Goal: Register for event/course

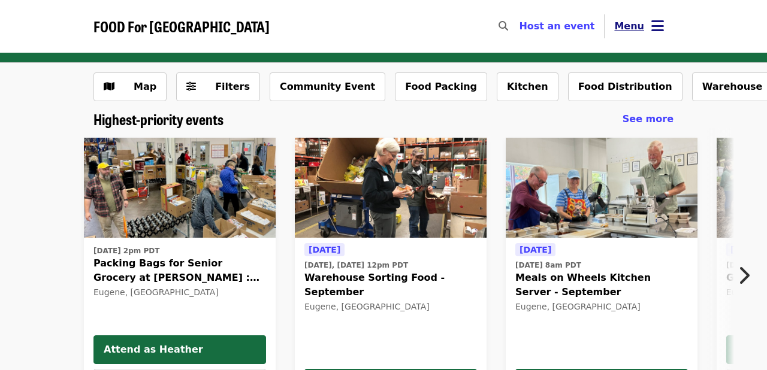
click at [652, 31] on icon "bars icon" at bounding box center [657, 25] width 13 height 17
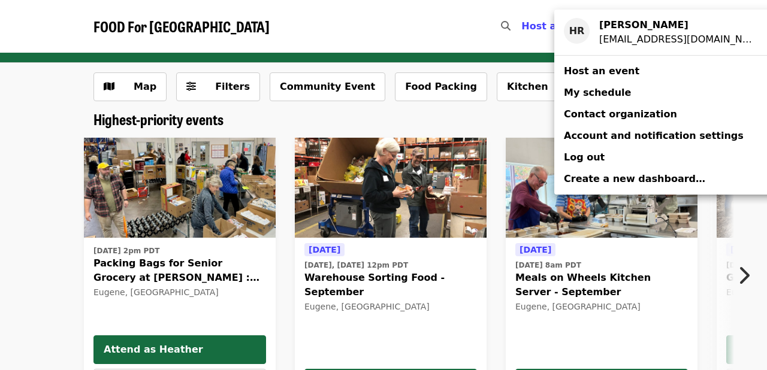
click at [603, 96] on span "My schedule" at bounding box center [597, 92] width 67 height 11
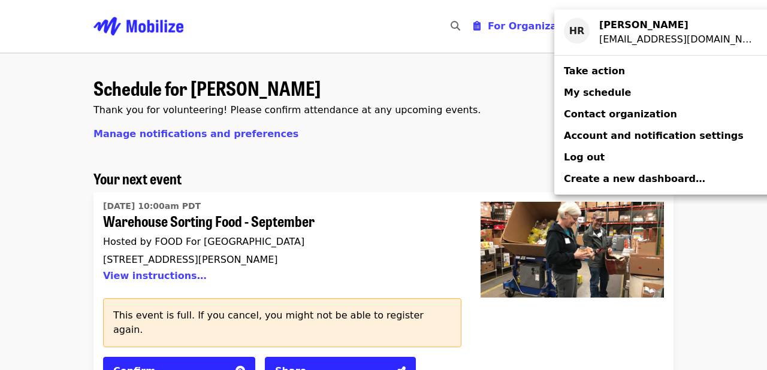
click at [524, 343] on div "Account menu" at bounding box center [383, 185] width 767 height 370
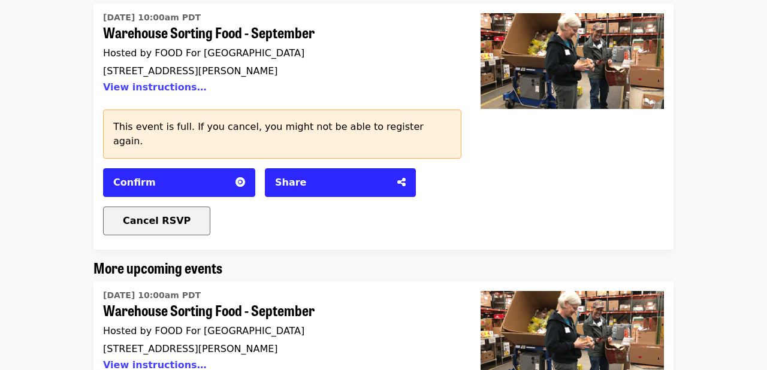
scroll to position [190, 0]
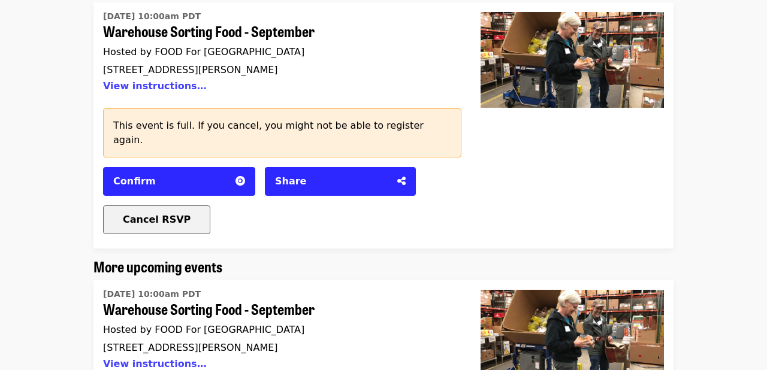
click at [143, 214] on span "Cancel RSVP" at bounding box center [157, 219] width 68 height 11
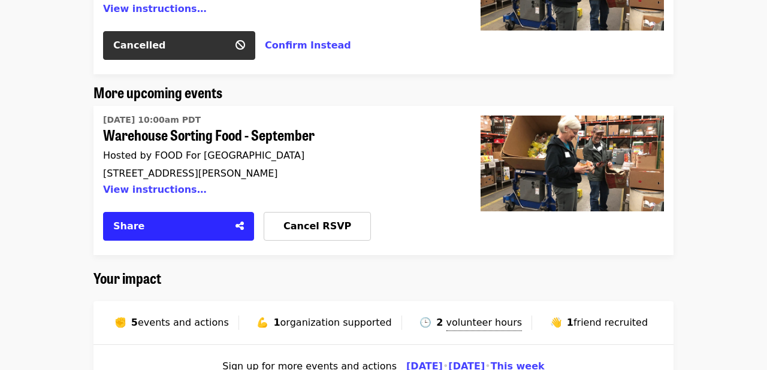
scroll to position [270, 0]
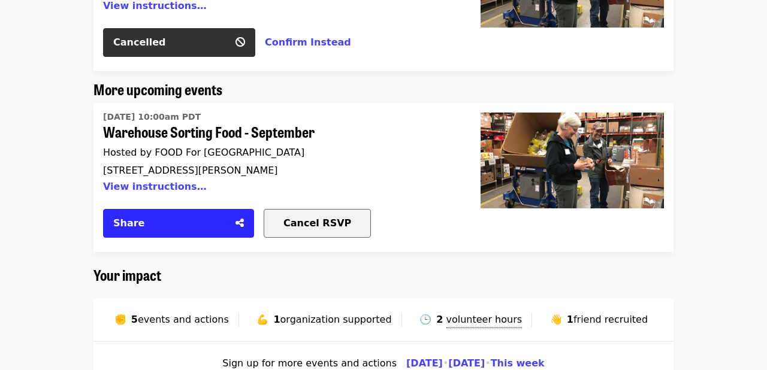
click at [299, 218] on span "Cancel RSVP" at bounding box center [317, 223] width 68 height 11
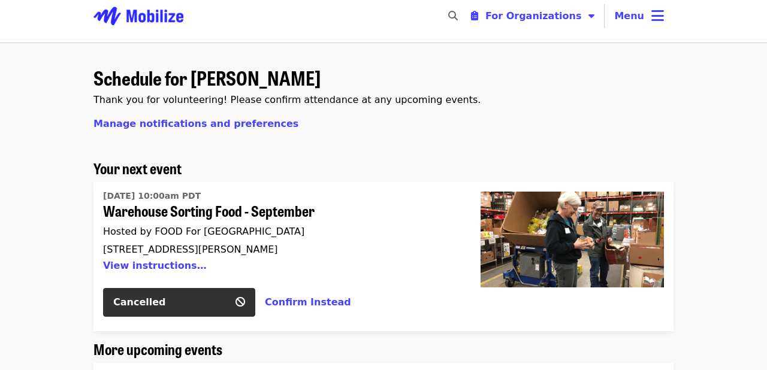
scroll to position [0, 0]
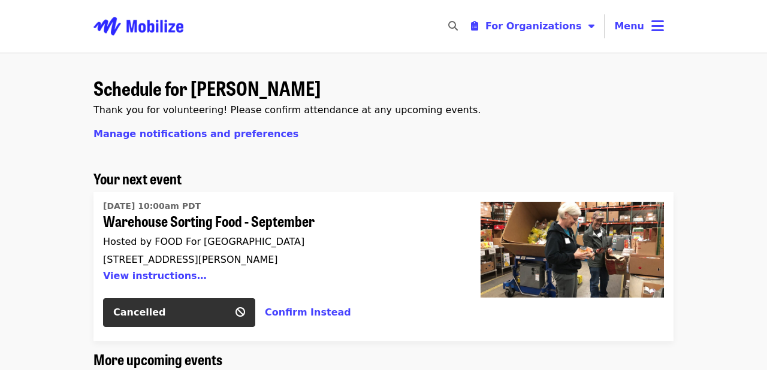
click at [124, 26] on img "Main navigation" at bounding box center [138, 26] width 90 height 38
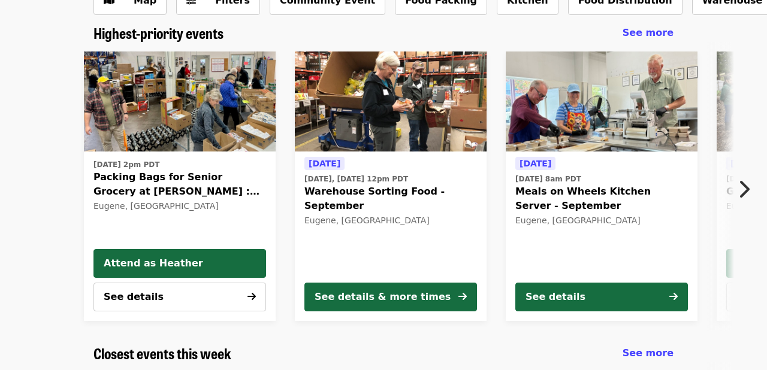
scroll to position [87, 0]
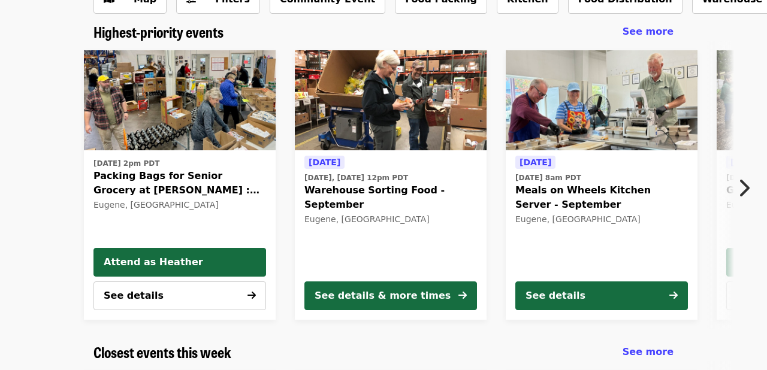
click at [745, 188] on icon "chevron-right icon" at bounding box center [744, 188] width 12 height 23
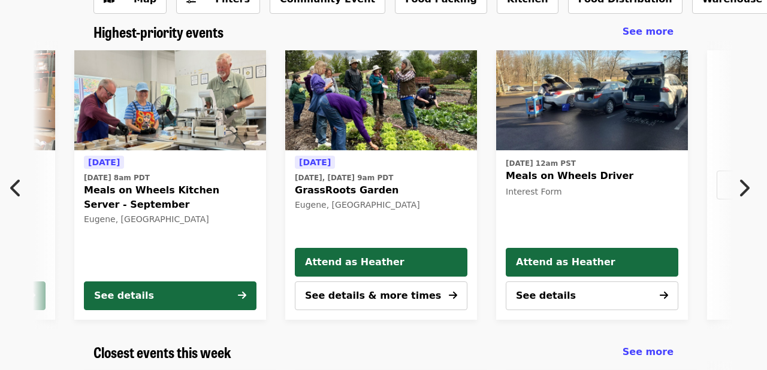
scroll to position [0, 434]
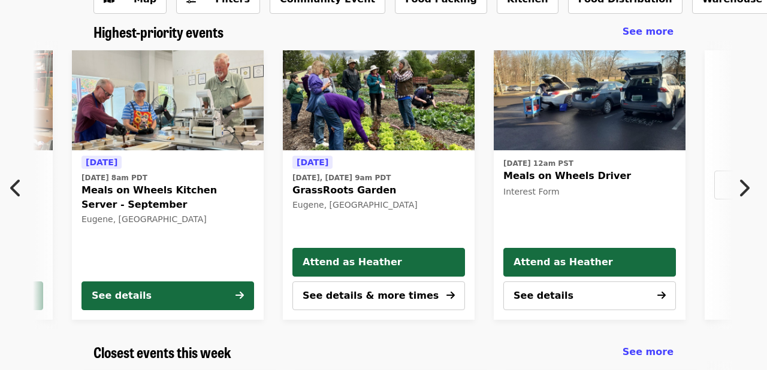
click at [745, 188] on icon "chevron-right icon" at bounding box center [744, 188] width 12 height 23
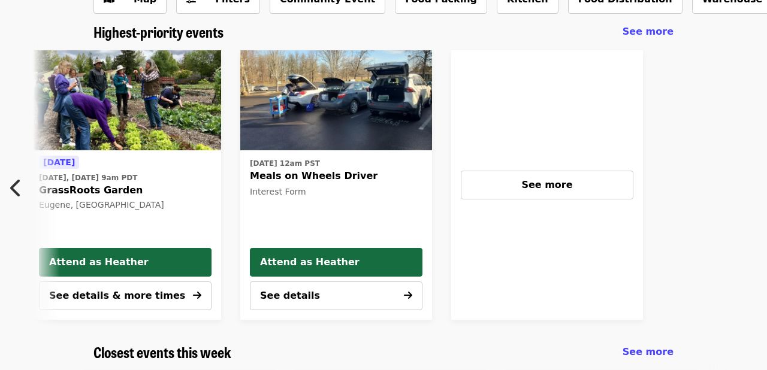
scroll to position [0, 733]
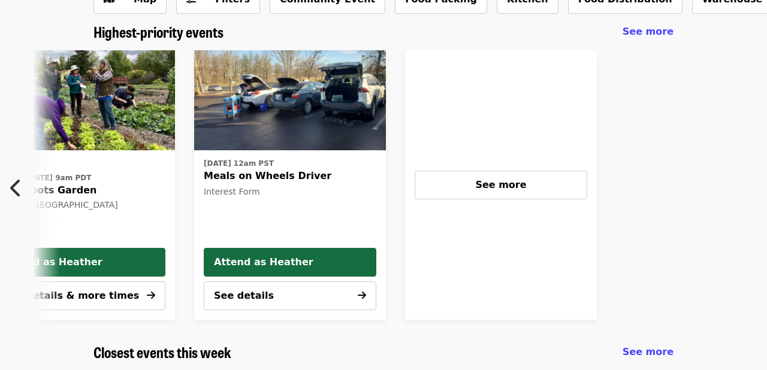
click at [16, 192] on icon "chevron-left icon" at bounding box center [16, 188] width 12 height 23
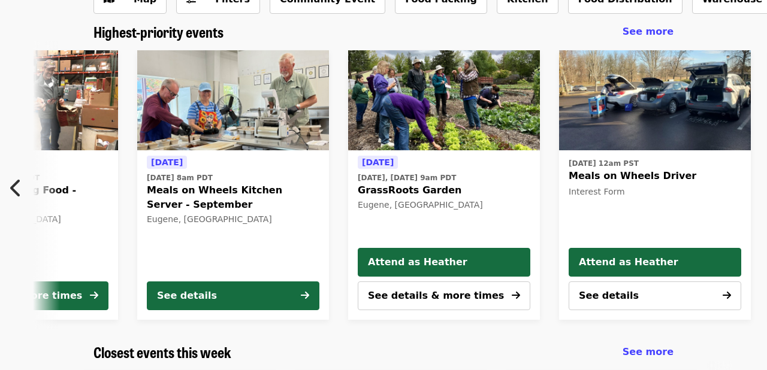
click at [16, 192] on icon "chevron-left icon" at bounding box center [16, 188] width 12 height 23
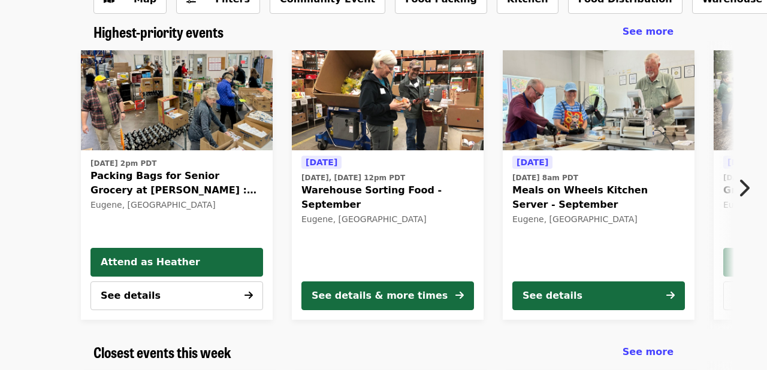
scroll to position [0, 0]
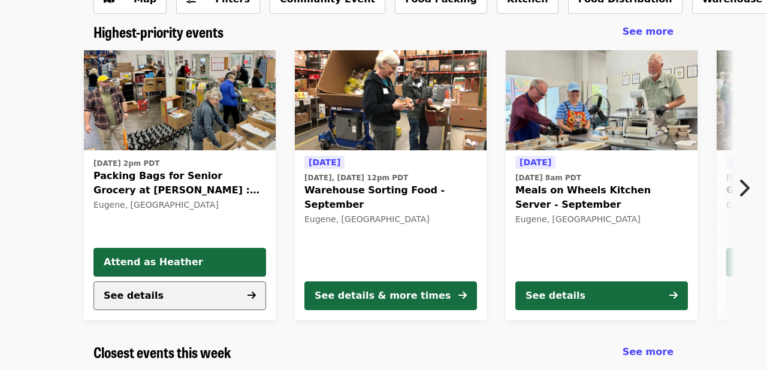
click at [170, 300] on button "See details" at bounding box center [179, 296] width 173 height 29
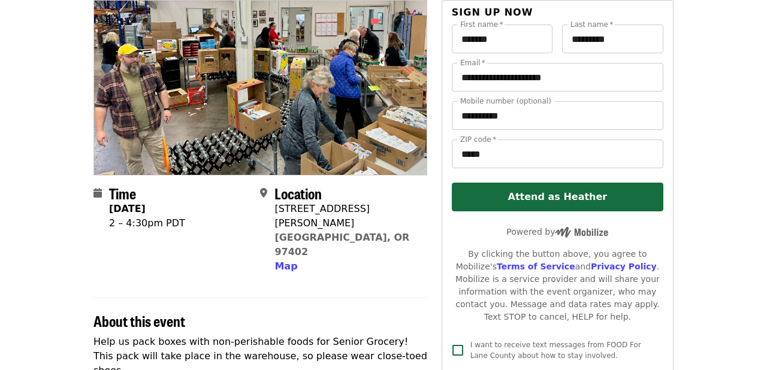
scroll to position [83, 0]
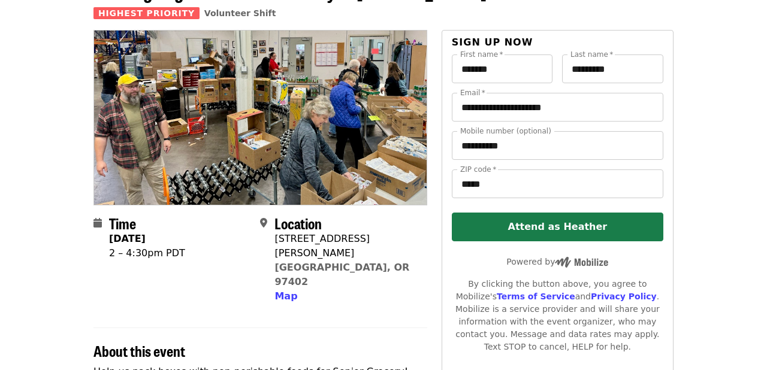
click at [530, 223] on button "Attend as Heather" at bounding box center [558, 227] width 212 height 29
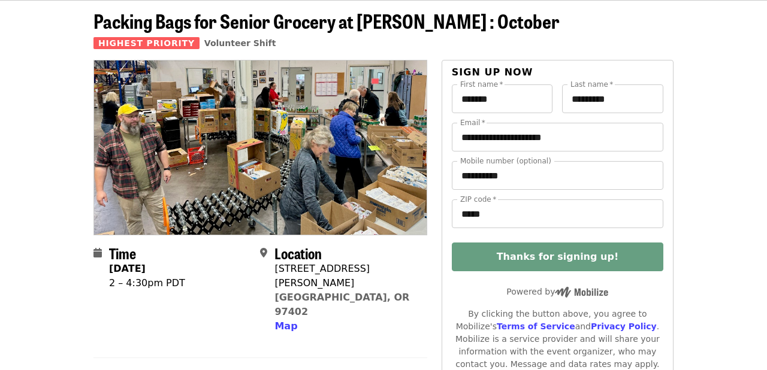
scroll to position [49, 0]
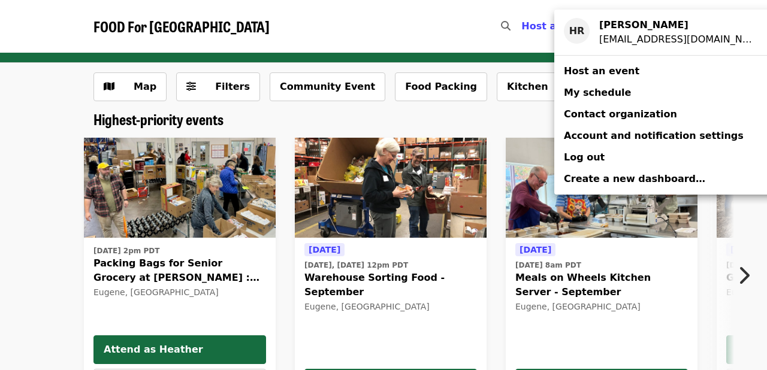
click at [597, 95] on span "My schedule" at bounding box center [597, 92] width 67 height 11
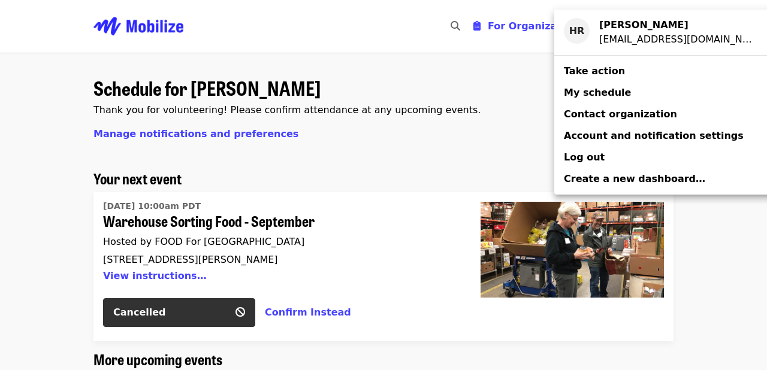
click at [519, 134] on div "Account menu" at bounding box center [383, 185] width 767 height 370
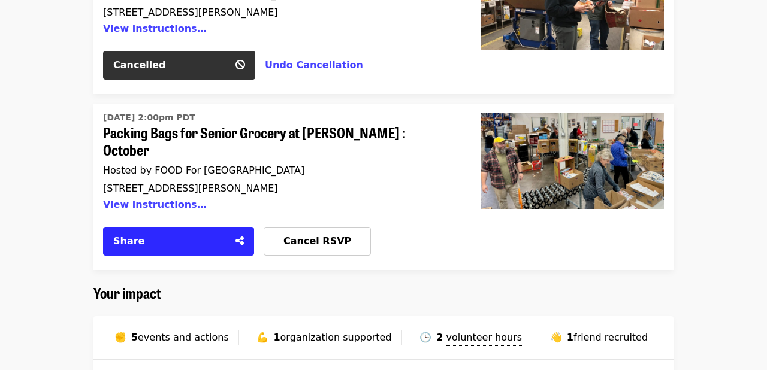
scroll to position [433, 0]
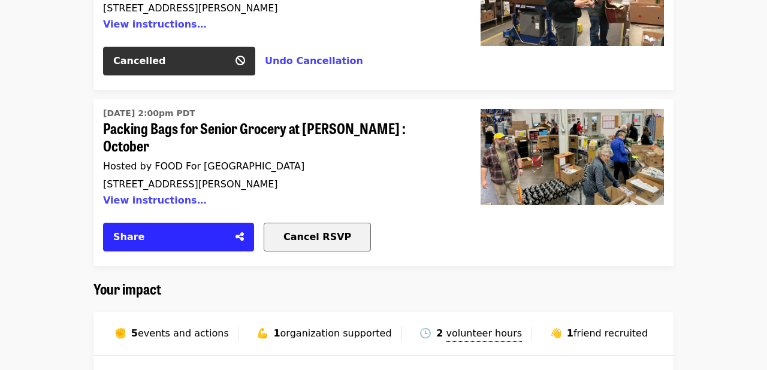
click at [301, 229] on button "Cancel RSVP" at bounding box center [317, 237] width 107 height 29
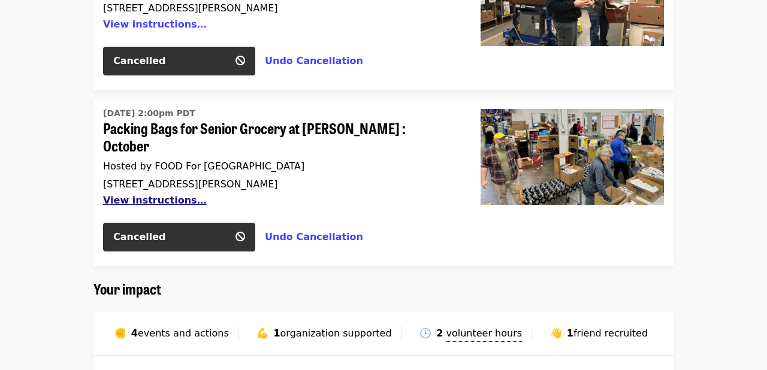
click at [126, 195] on button "View instructions…" at bounding box center [155, 200] width 104 height 11
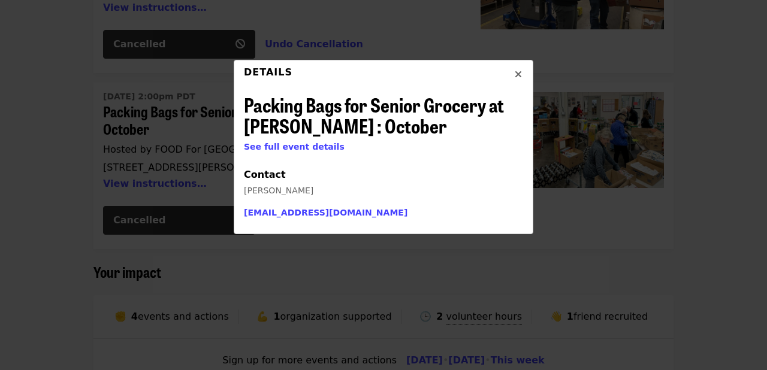
scroll to position [448, 0]
click at [520, 76] on icon "times icon" at bounding box center [518, 74] width 7 height 11
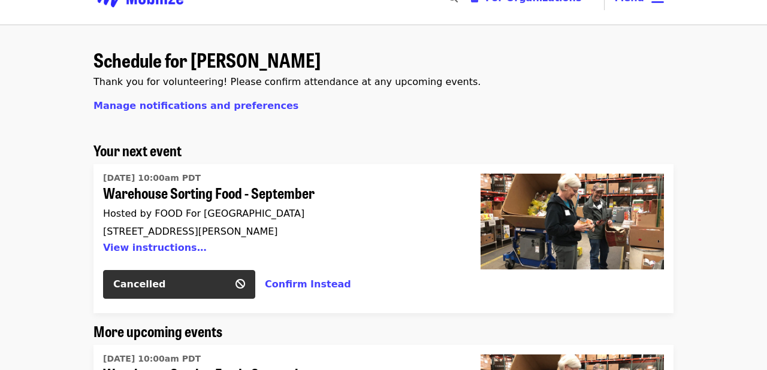
scroll to position [0, 0]
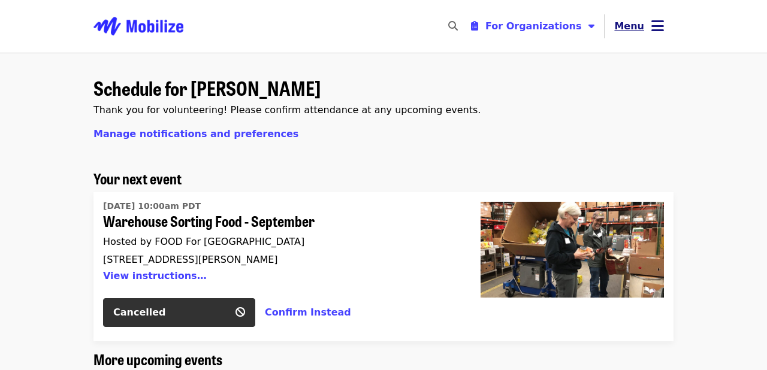
click at [653, 27] on icon "bars icon" at bounding box center [657, 25] width 13 height 17
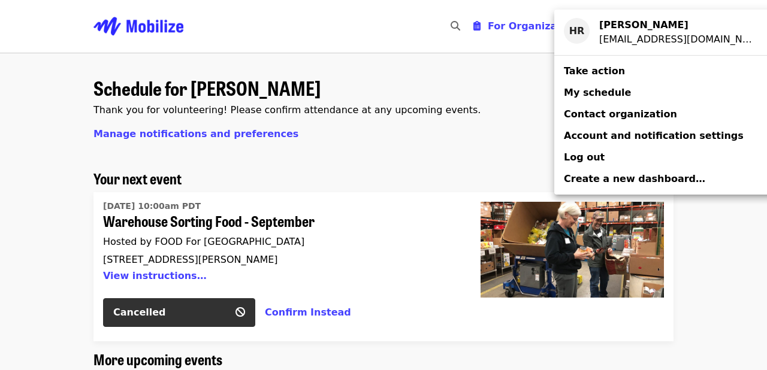
click at [502, 145] on div "Account menu" at bounding box center [383, 185] width 767 height 370
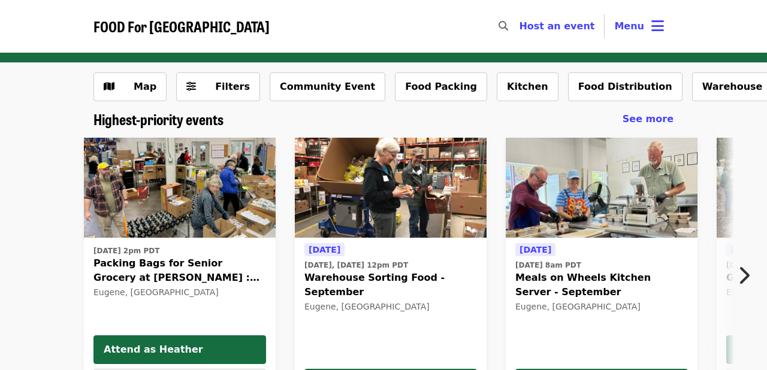
click at [668, 101] on div "Map Filters Community Event Food Packing Kitchen Food Distribution Warehouse Mo…" at bounding box center [383, 92] width 599 height 38
click at [692, 87] on button "Warehouse" at bounding box center [732, 87] width 81 height 29
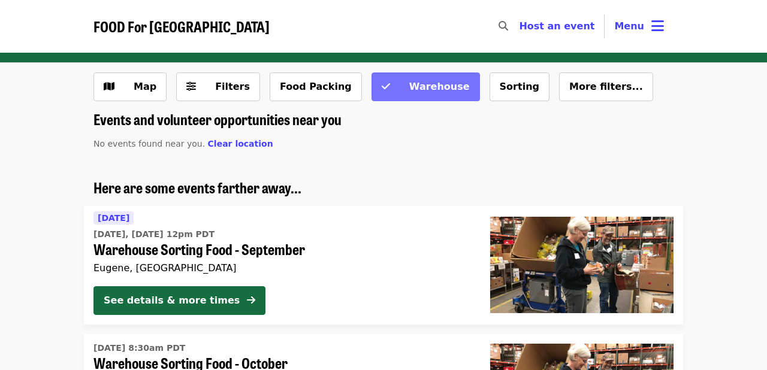
click at [394, 95] on button "Warehouse" at bounding box center [426, 87] width 108 height 29
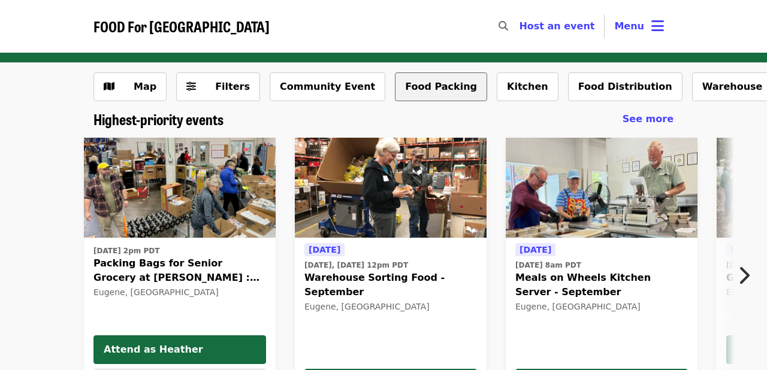
click at [415, 92] on button "Food Packing" at bounding box center [441, 87] width 92 height 29
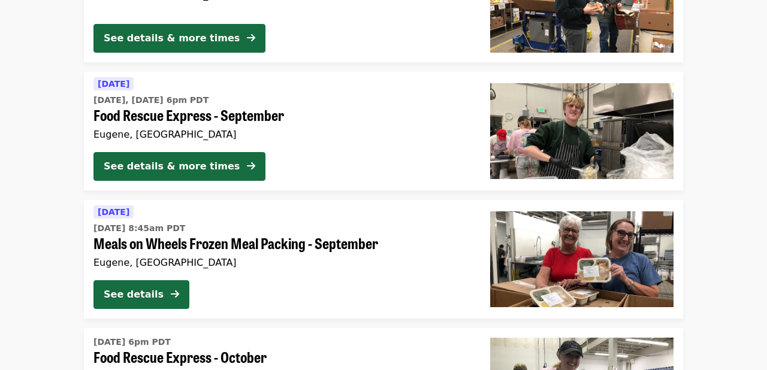
scroll to position [513, 0]
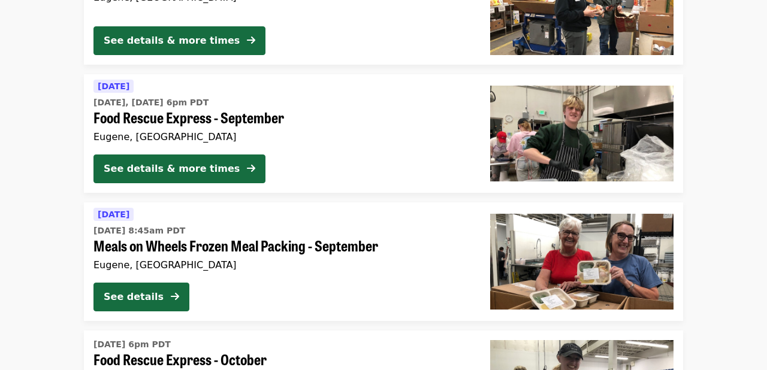
click at [183, 248] on span "Meals on Wheels Frozen Meal Packing - September" at bounding box center [282, 245] width 378 height 17
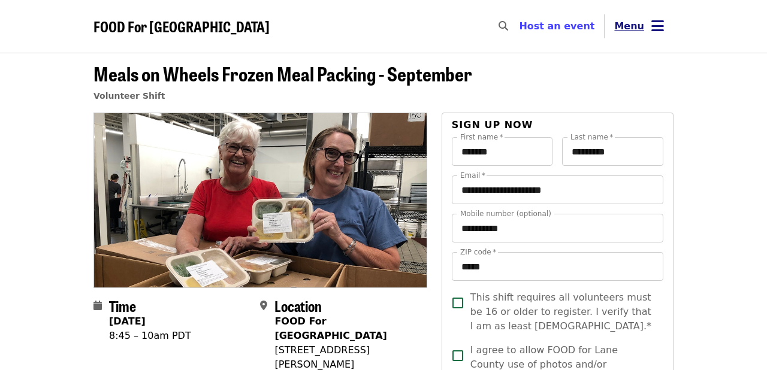
click at [660, 22] on icon "bars icon" at bounding box center [657, 25] width 13 height 17
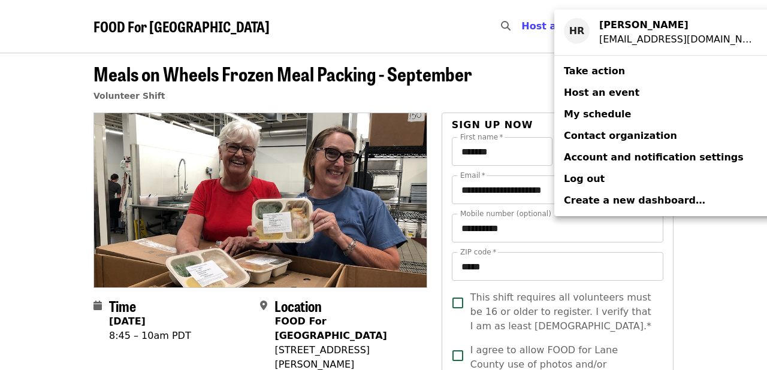
click at [469, 34] on div "Account menu" at bounding box center [383, 185] width 767 height 370
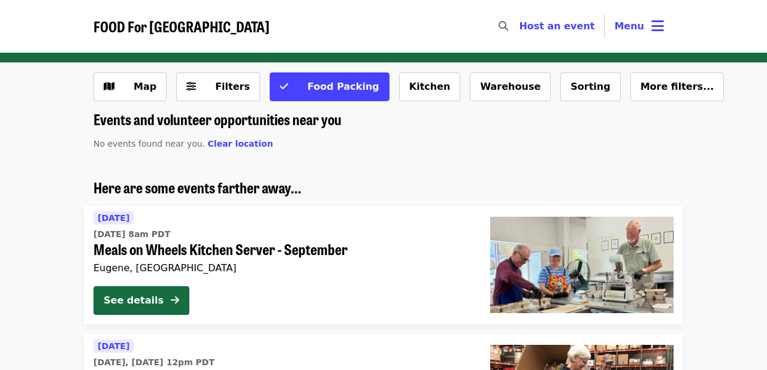
click at [228, 244] on span "Meals on Wheels Kitchen Server - September" at bounding box center [282, 249] width 378 height 17
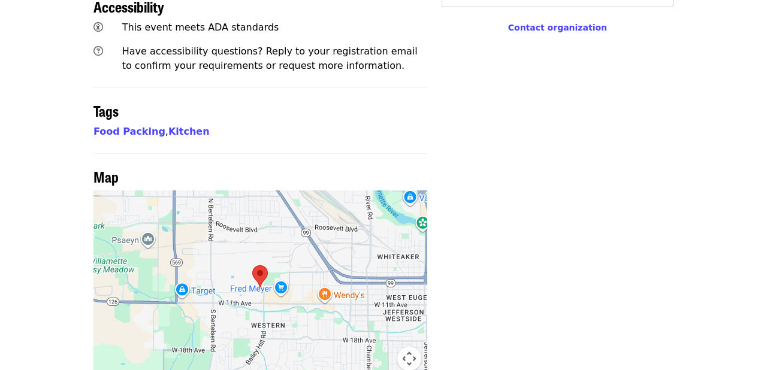
scroll to position [578, 0]
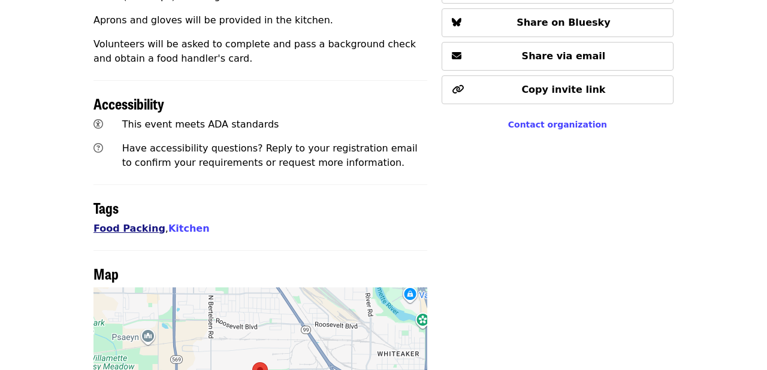
click at [136, 223] on link "Food Packing" at bounding box center [129, 228] width 72 height 11
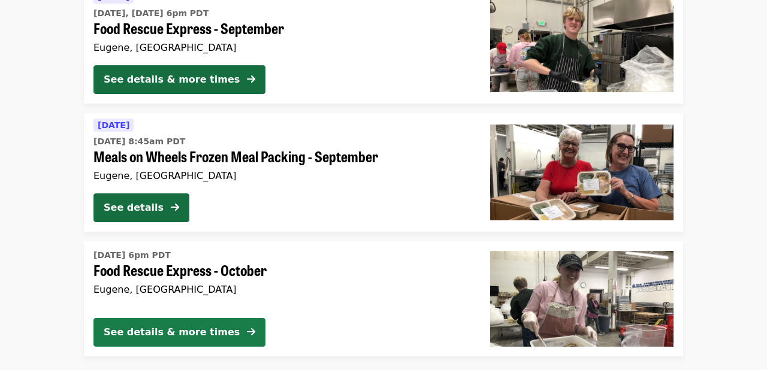
scroll to position [606, 0]
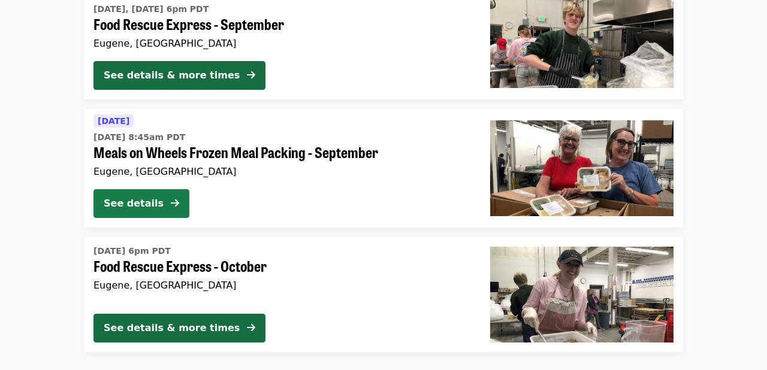
click at [142, 206] on div "See details" at bounding box center [134, 204] width 60 height 14
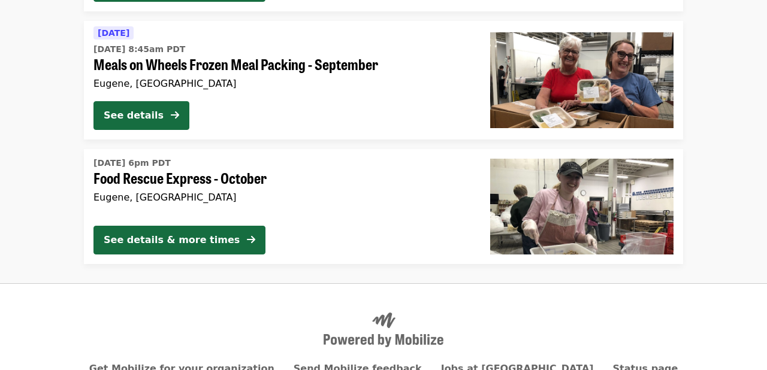
scroll to position [696, 0]
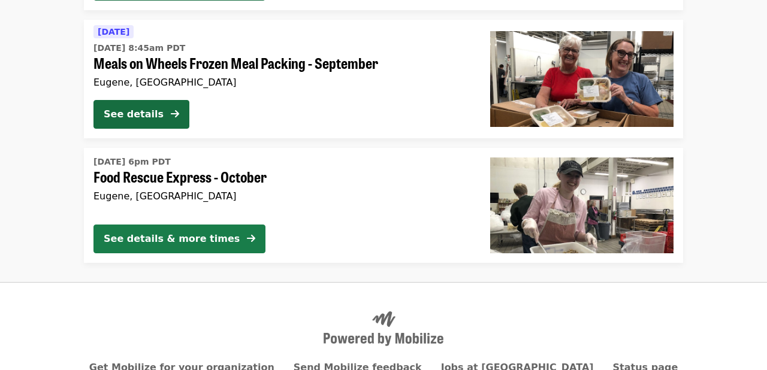
click at [175, 236] on div "See details & more times" at bounding box center [172, 239] width 136 height 14
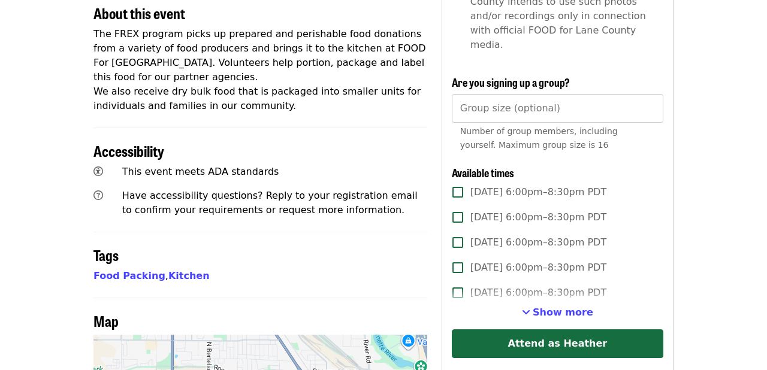
scroll to position [460, 0]
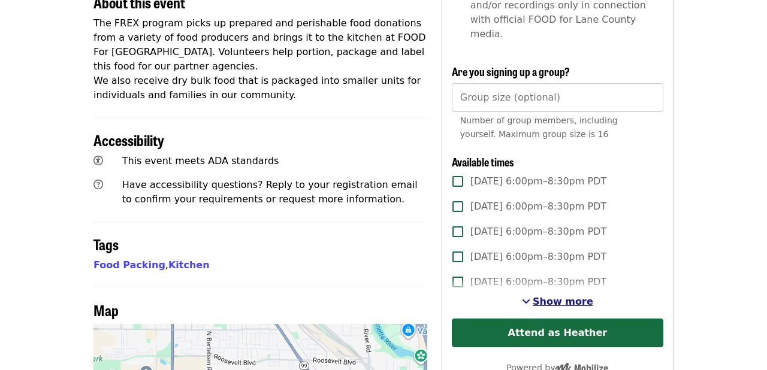
click at [560, 296] on span "Show more" at bounding box center [563, 301] width 61 height 11
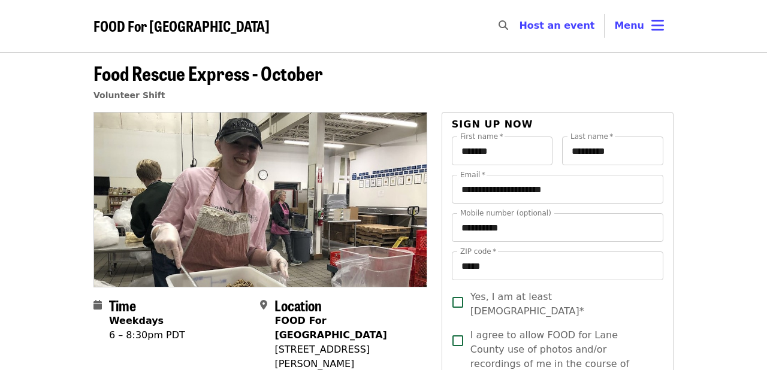
scroll to position [0, 0]
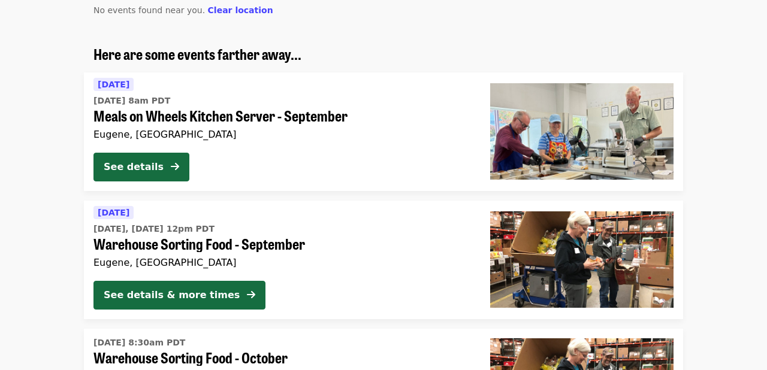
scroll to position [160, 0]
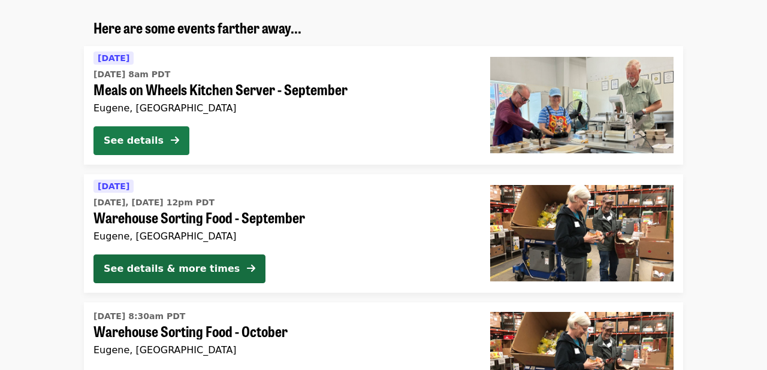
click at [162, 139] on div "See details" at bounding box center [134, 141] width 60 height 14
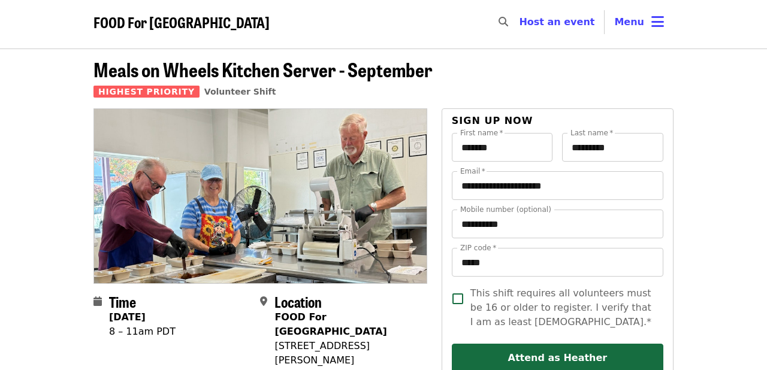
scroll to position [1, 0]
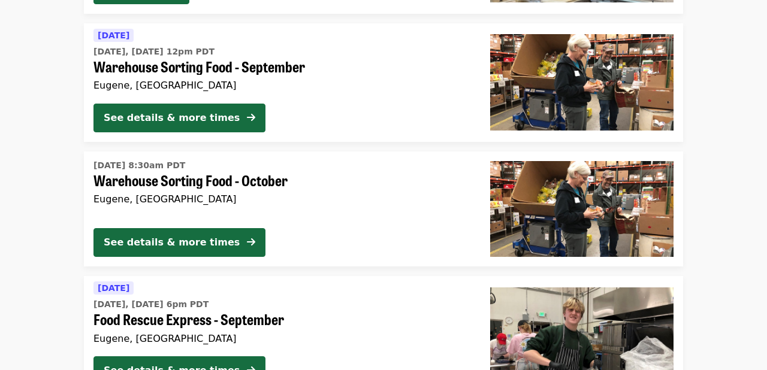
scroll to position [312, 0]
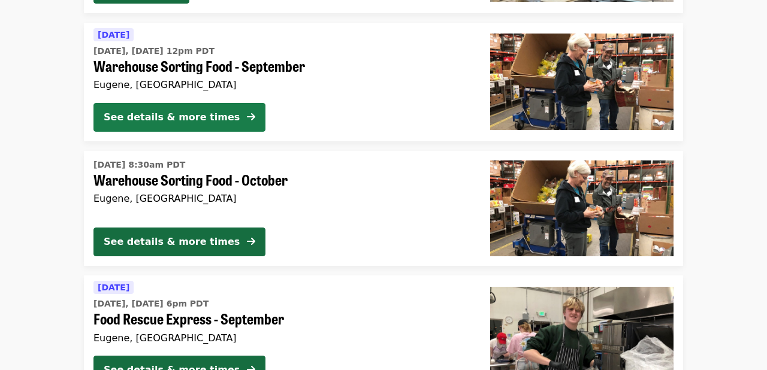
click at [132, 114] on div "See details & more times" at bounding box center [172, 117] width 136 height 14
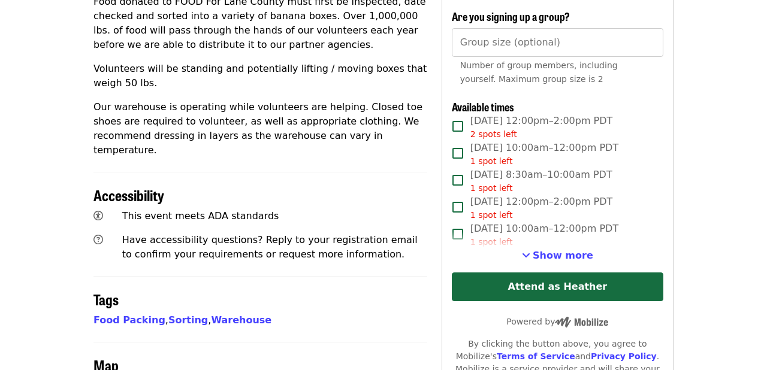
scroll to position [534, 0]
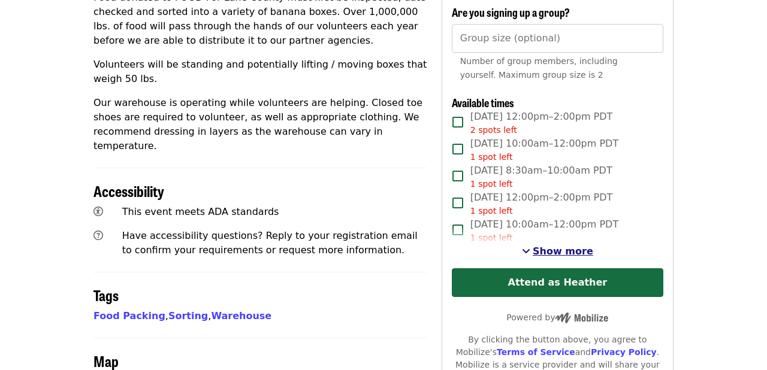
click at [545, 246] on span "Show more" at bounding box center [563, 251] width 61 height 11
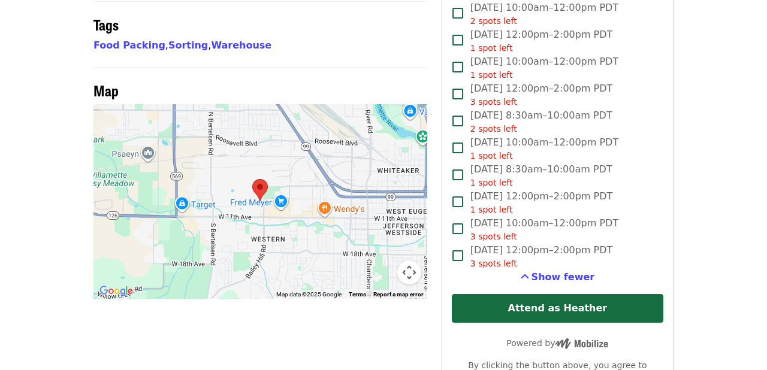
scroll to position [0, 0]
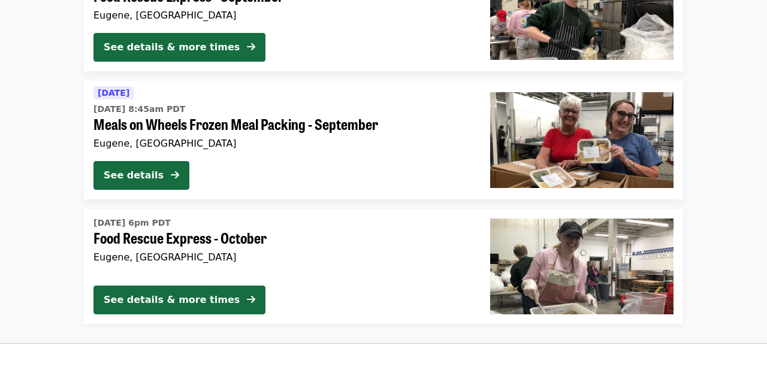
scroll to position [636, 0]
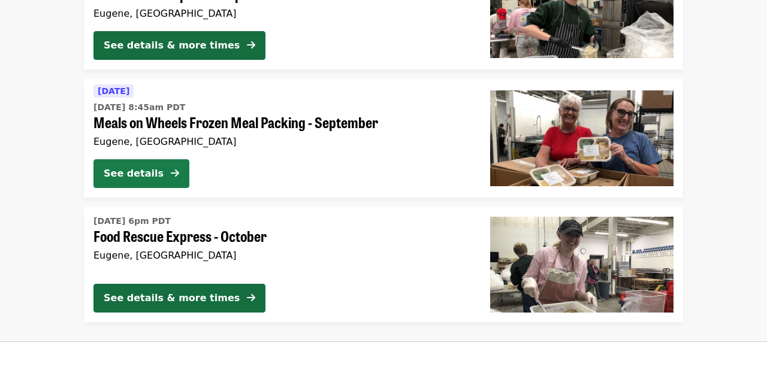
click at [144, 173] on div "See details" at bounding box center [134, 174] width 60 height 14
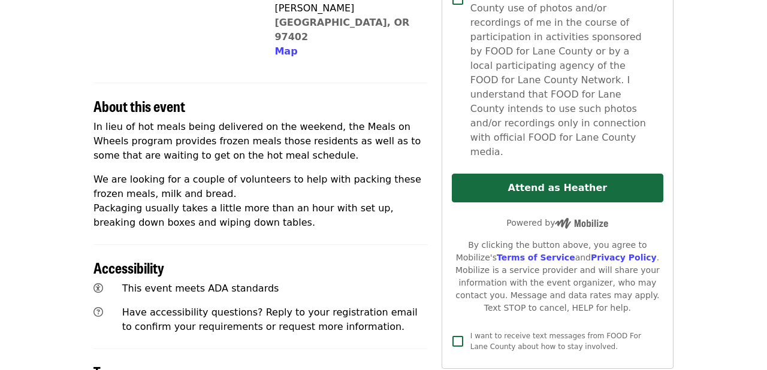
scroll to position [350, 0]
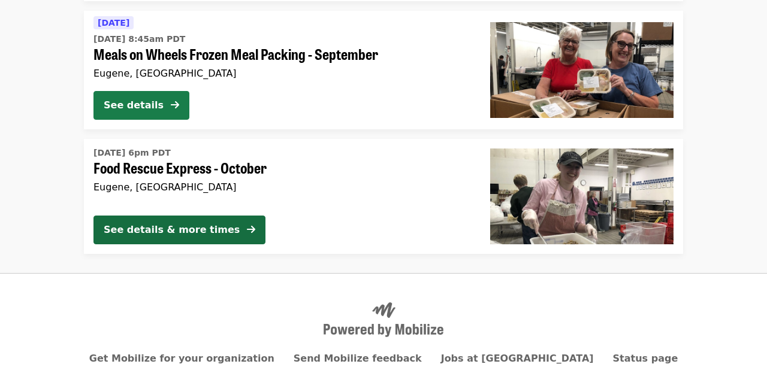
scroll to position [706, 0]
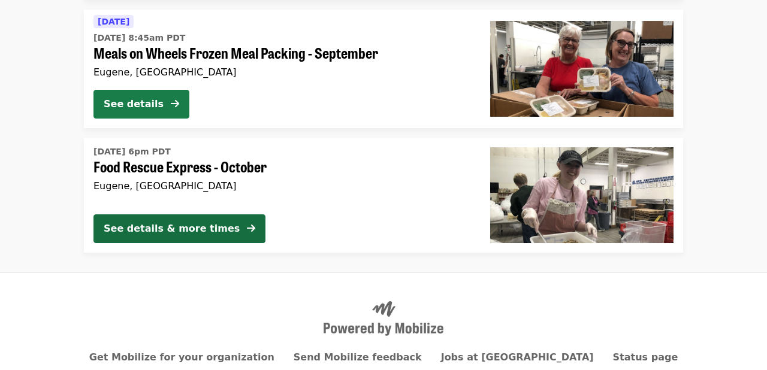
click at [138, 111] on button "See details" at bounding box center [141, 104] width 96 height 29
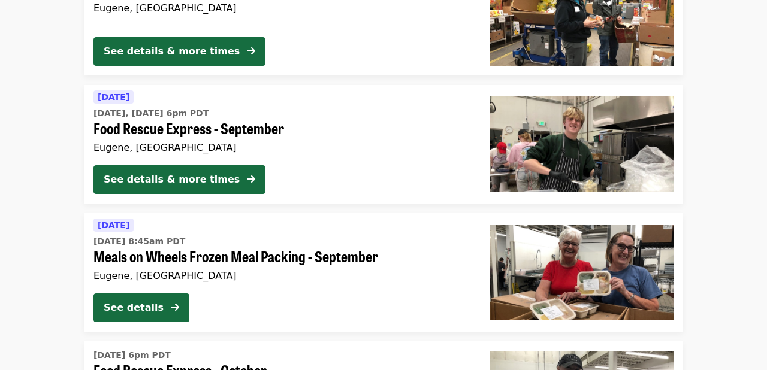
scroll to position [431, 0]
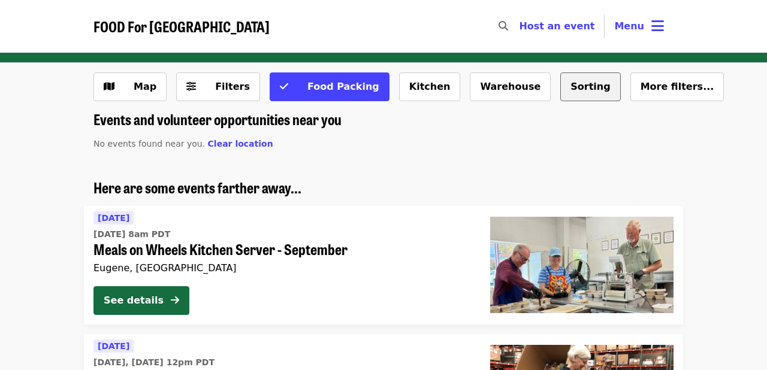
click at [560, 88] on button "Sorting" at bounding box center [590, 87] width 60 height 29
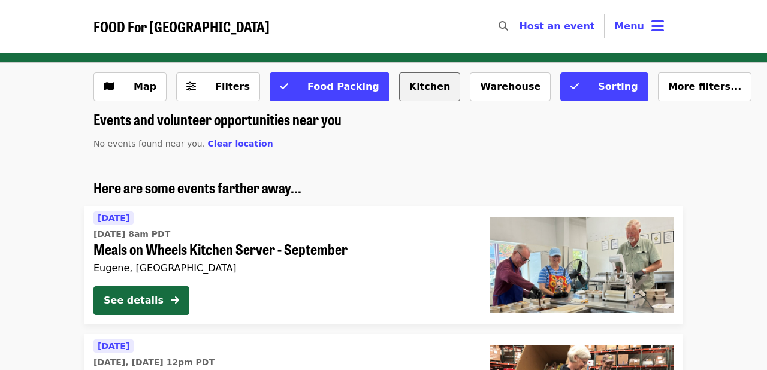
click at [418, 90] on button "Kitchen" at bounding box center [430, 87] width 62 height 29
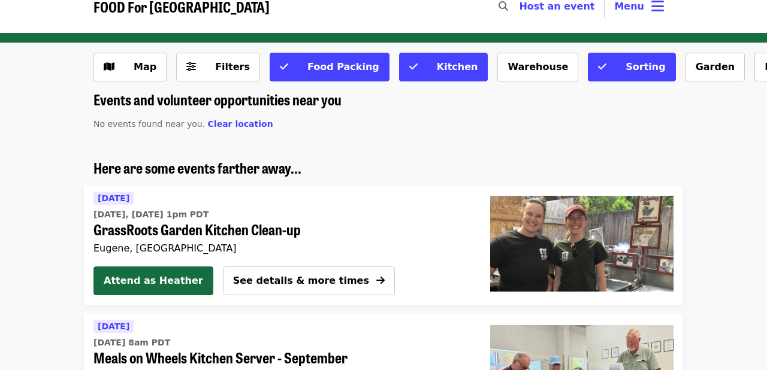
scroll to position [20, 0]
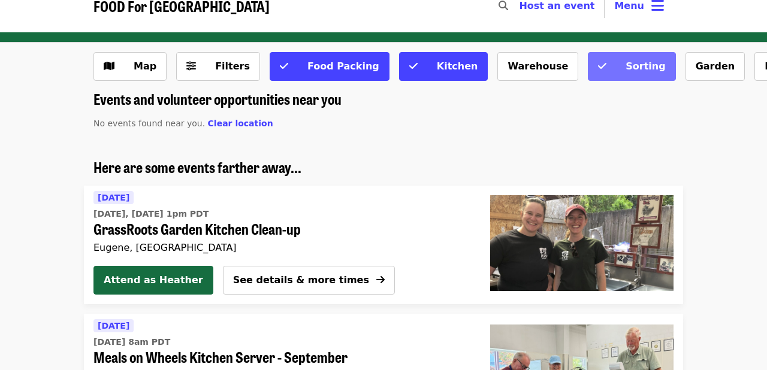
click at [598, 72] on span at bounding box center [602, 66] width 8 height 14
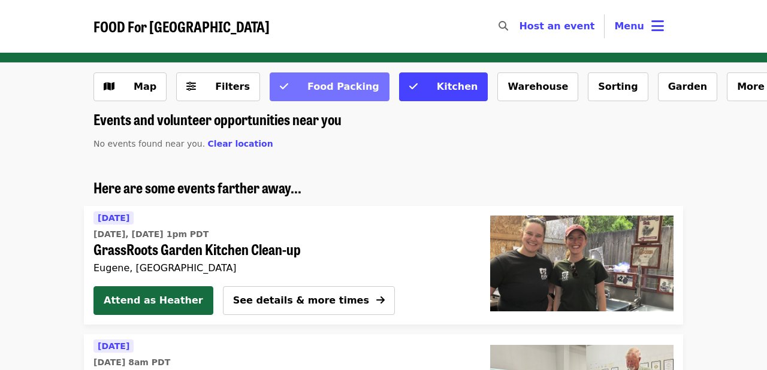
click at [329, 96] on button "Food Packing" at bounding box center [330, 87] width 120 height 29
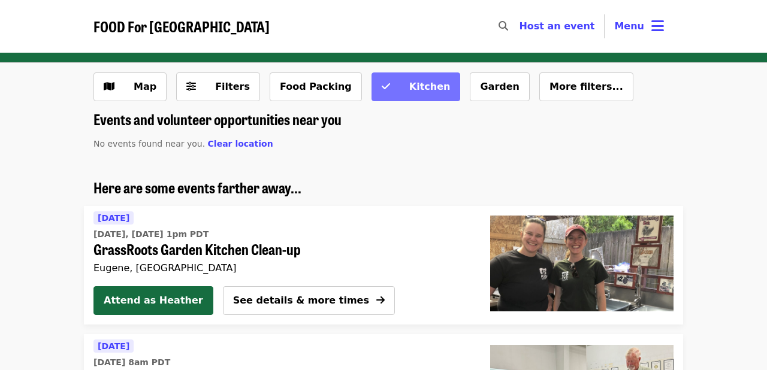
click at [409, 91] on span "Kitchen" at bounding box center [429, 86] width 41 height 11
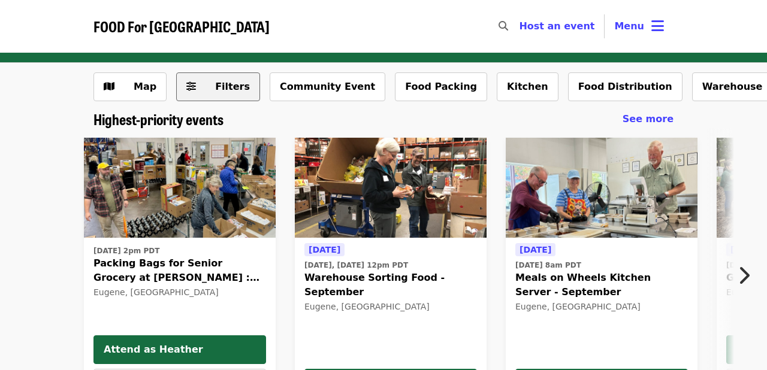
click at [217, 94] on button "Filters" at bounding box center [218, 87] width 84 height 29
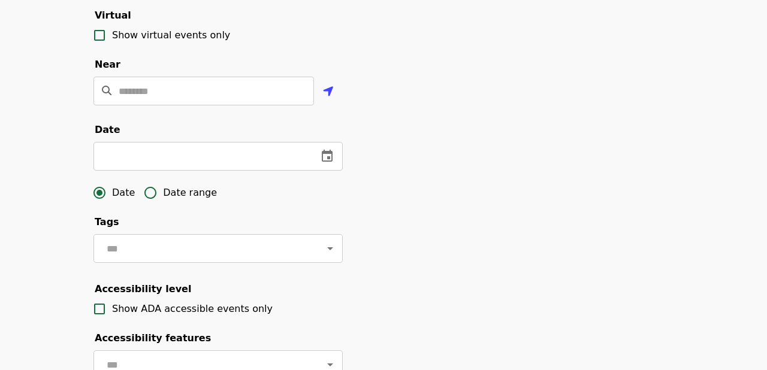
scroll to position [270, 0]
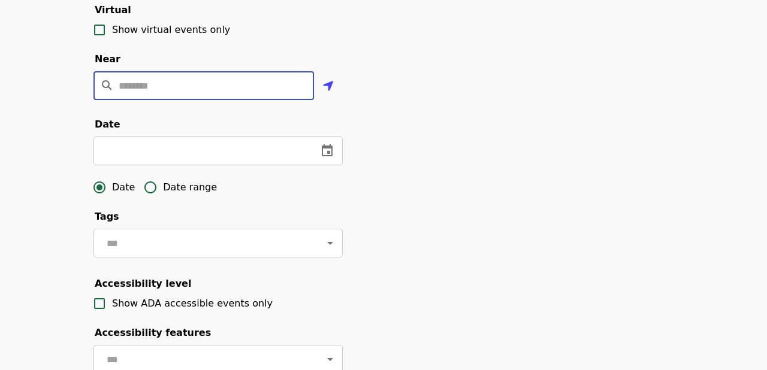
click at [161, 91] on input "Location" at bounding box center [216, 85] width 195 height 29
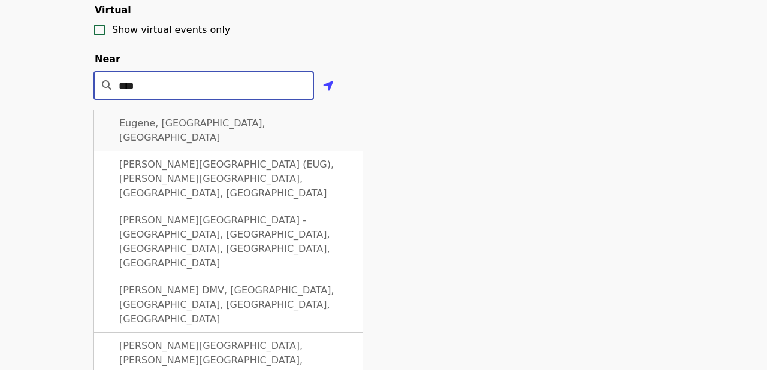
click at [170, 116] on div "Eugene, OR, USA" at bounding box center [228, 131] width 270 height 42
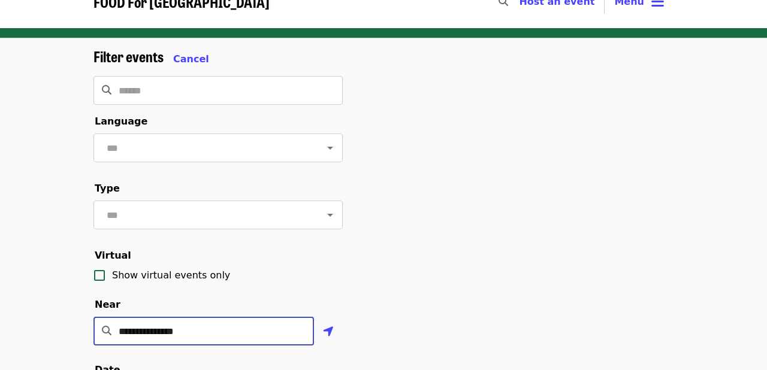
scroll to position [0, 0]
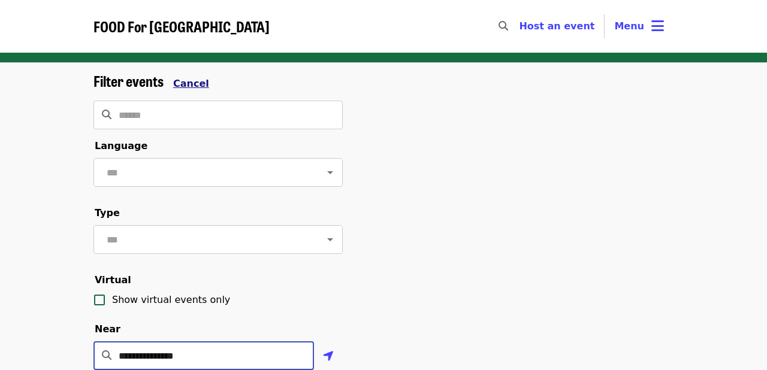
type input "**********"
click at [189, 86] on span "Cancel" at bounding box center [191, 83] width 36 height 11
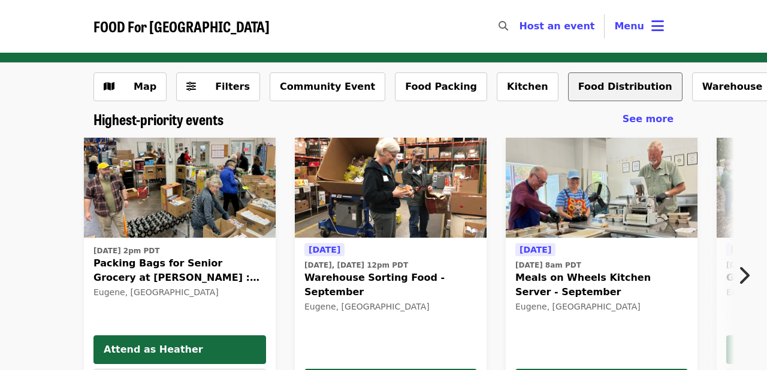
click at [568, 93] on button "Food Distribution" at bounding box center [625, 87] width 114 height 29
click at [497, 89] on button "Kitchen" at bounding box center [528, 87] width 62 height 29
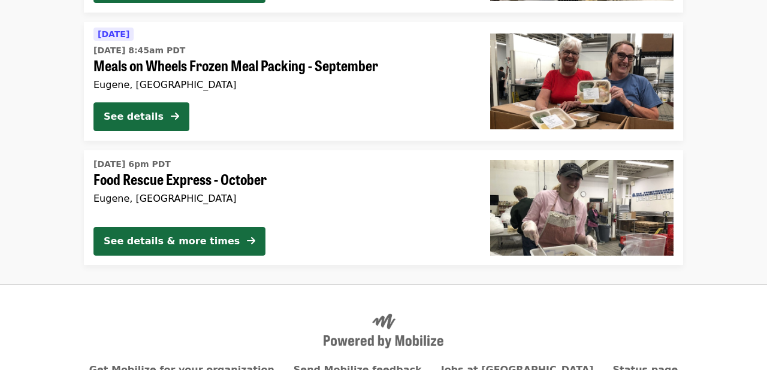
scroll to position [825, 0]
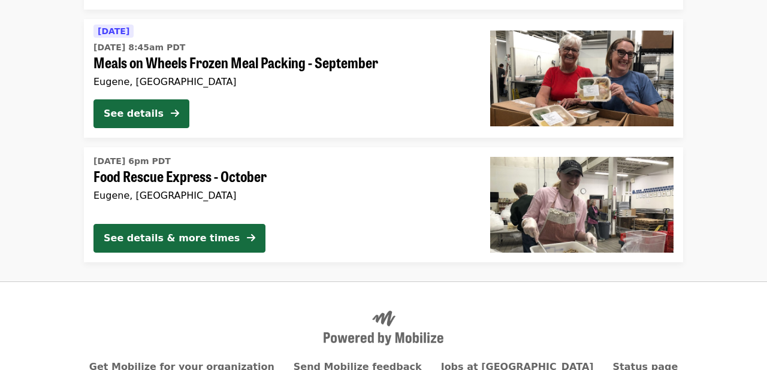
click at [273, 66] on span "Meals on Wheels Frozen Meal Packing - September" at bounding box center [282, 62] width 378 height 17
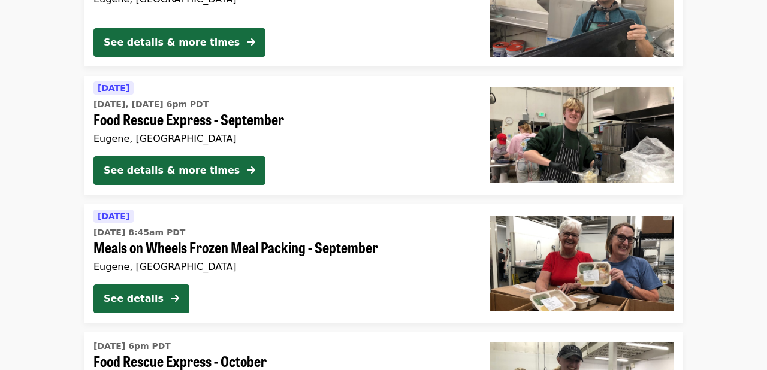
scroll to position [588, 0]
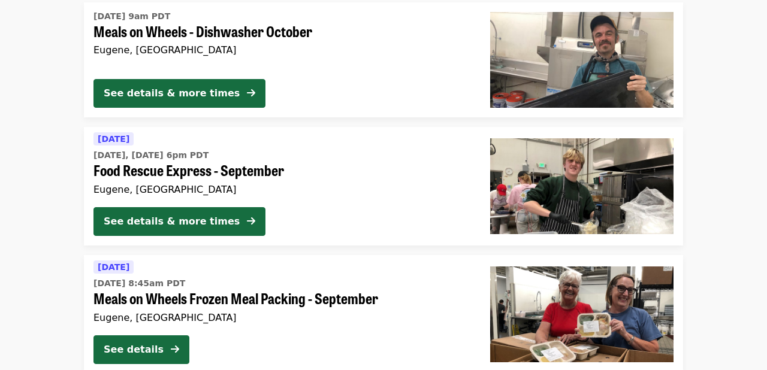
click at [194, 168] on span "Food Rescue Express - September" at bounding box center [282, 170] width 378 height 17
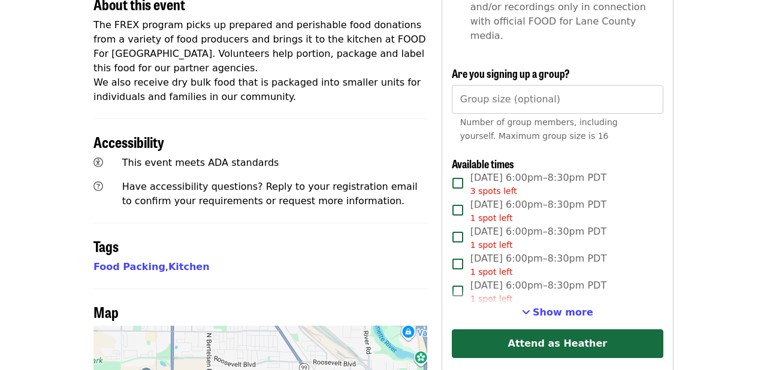
scroll to position [469, 0]
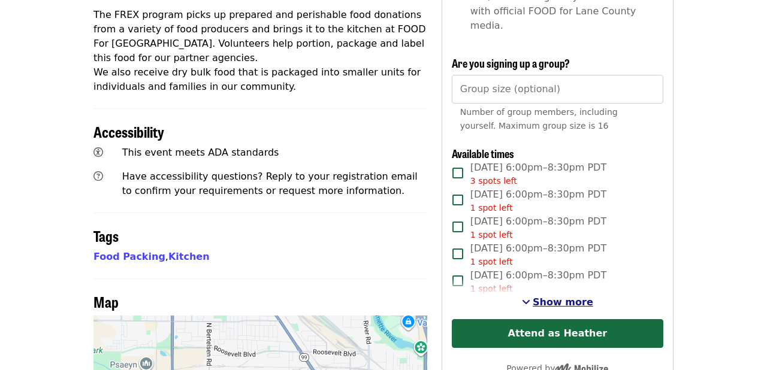
click at [555, 297] on span "Show more" at bounding box center [563, 302] width 61 height 11
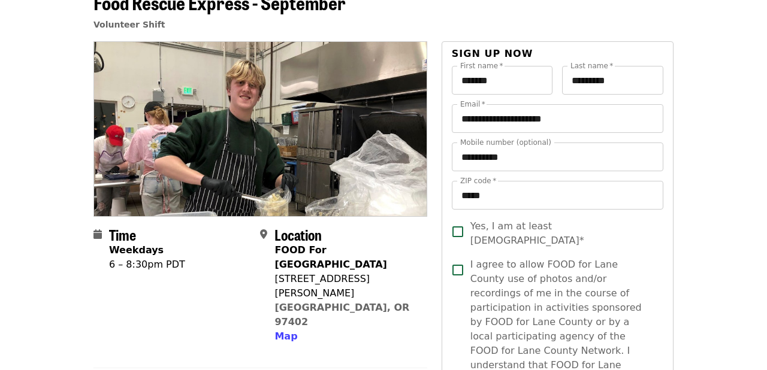
scroll to position [0, 0]
